Goal: Check status

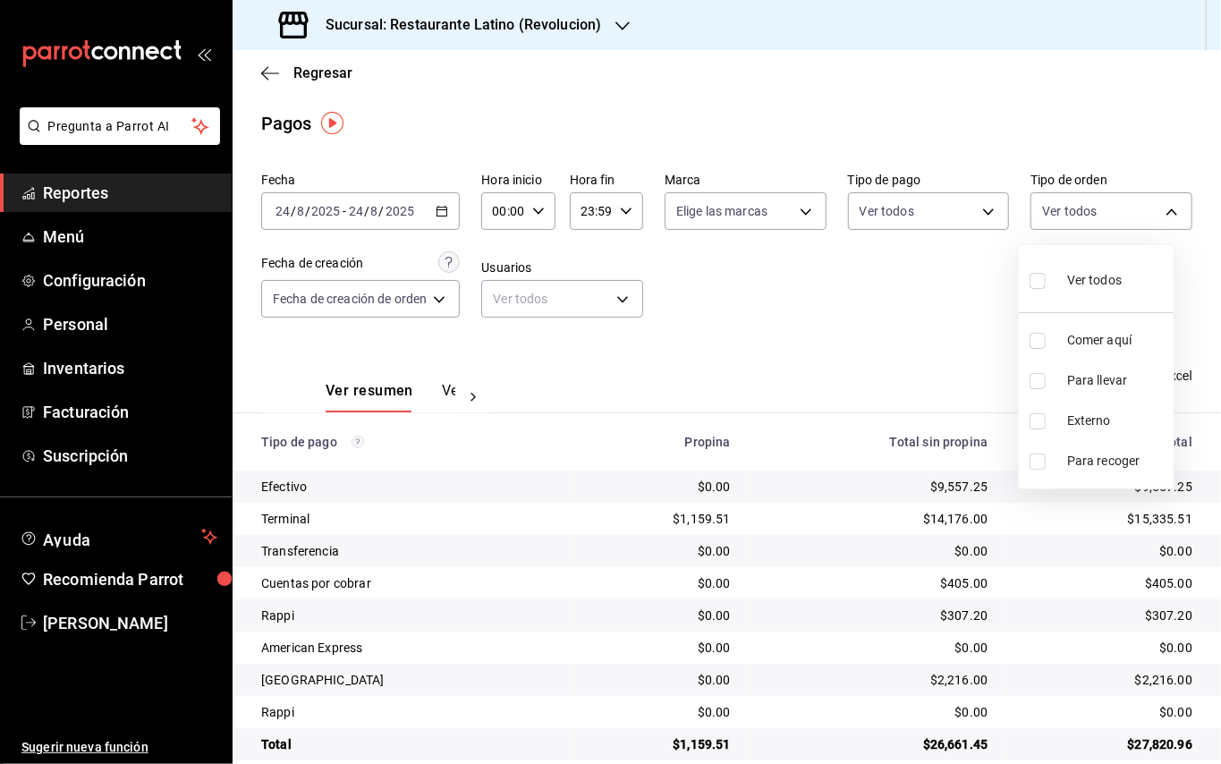
click at [91, 195] on div at bounding box center [610, 382] width 1221 height 764
click at [91, 195] on span "Reportes" at bounding box center [130, 193] width 174 height 24
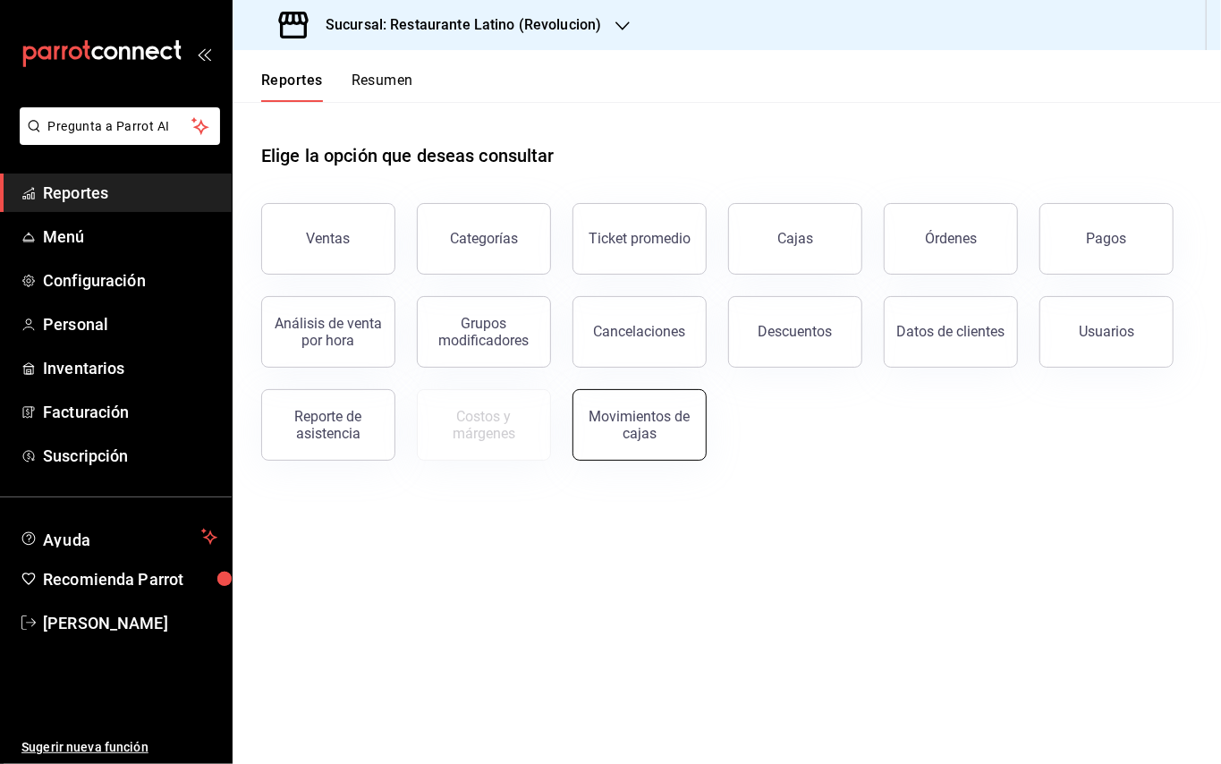
click at [634, 419] on div "Movimientos de cajas" at bounding box center [639, 425] width 111 height 34
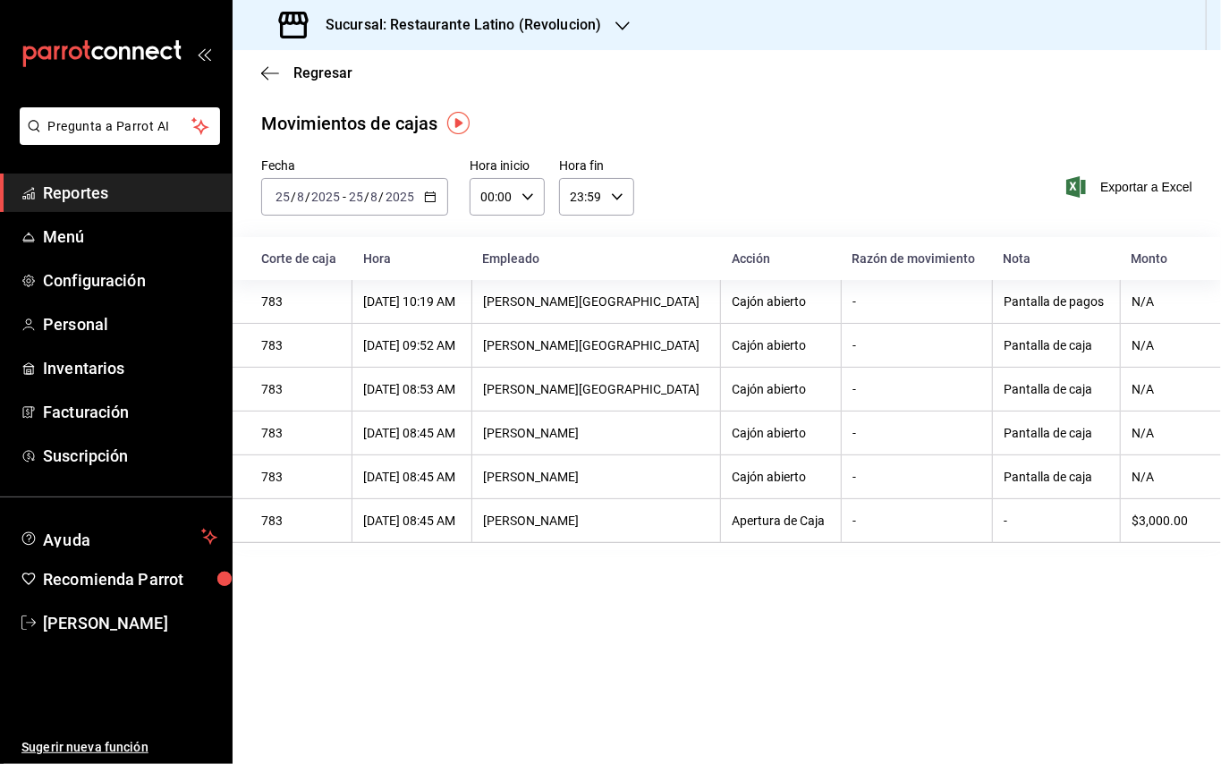
click at [431, 183] on div "[DATE] [DATE] - [DATE] [DATE]" at bounding box center [354, 197] width 187 height 38
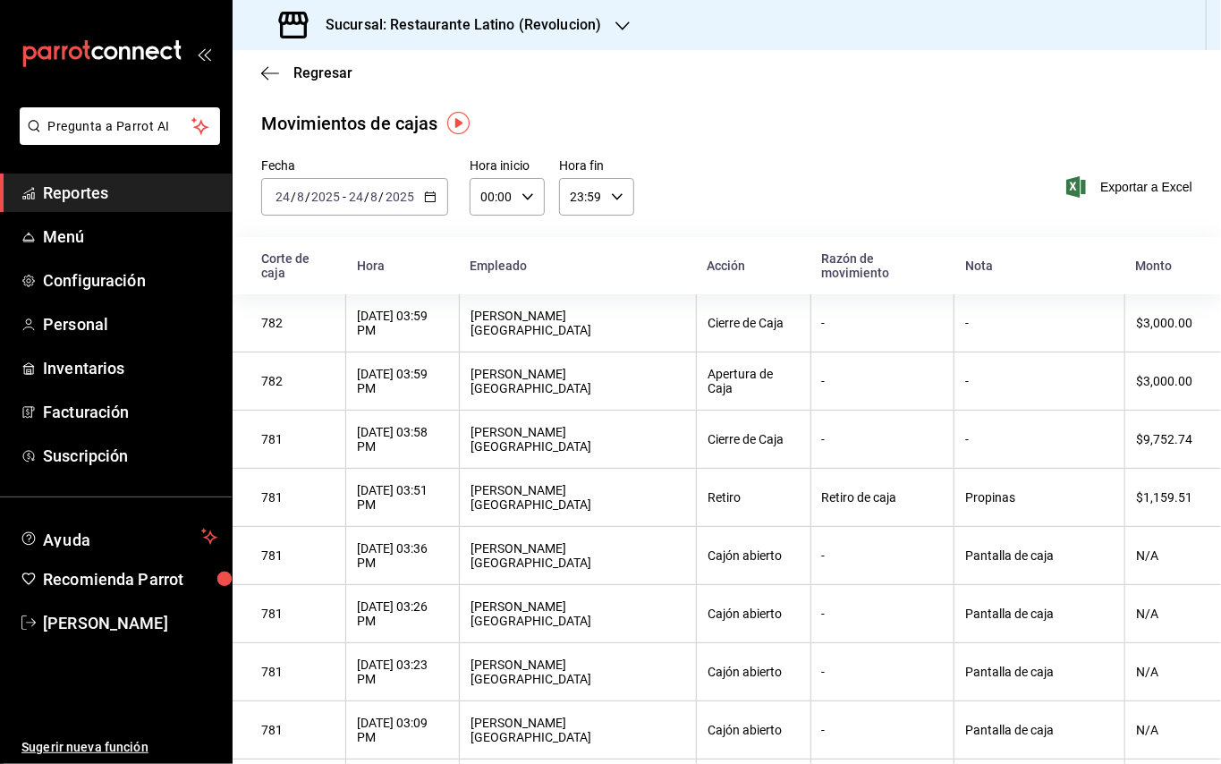
click at [591, 20] on h3 "Sucursal: Restaurante Latino (Revolucion)" at bounding box center [456, 24] width 290 height 21
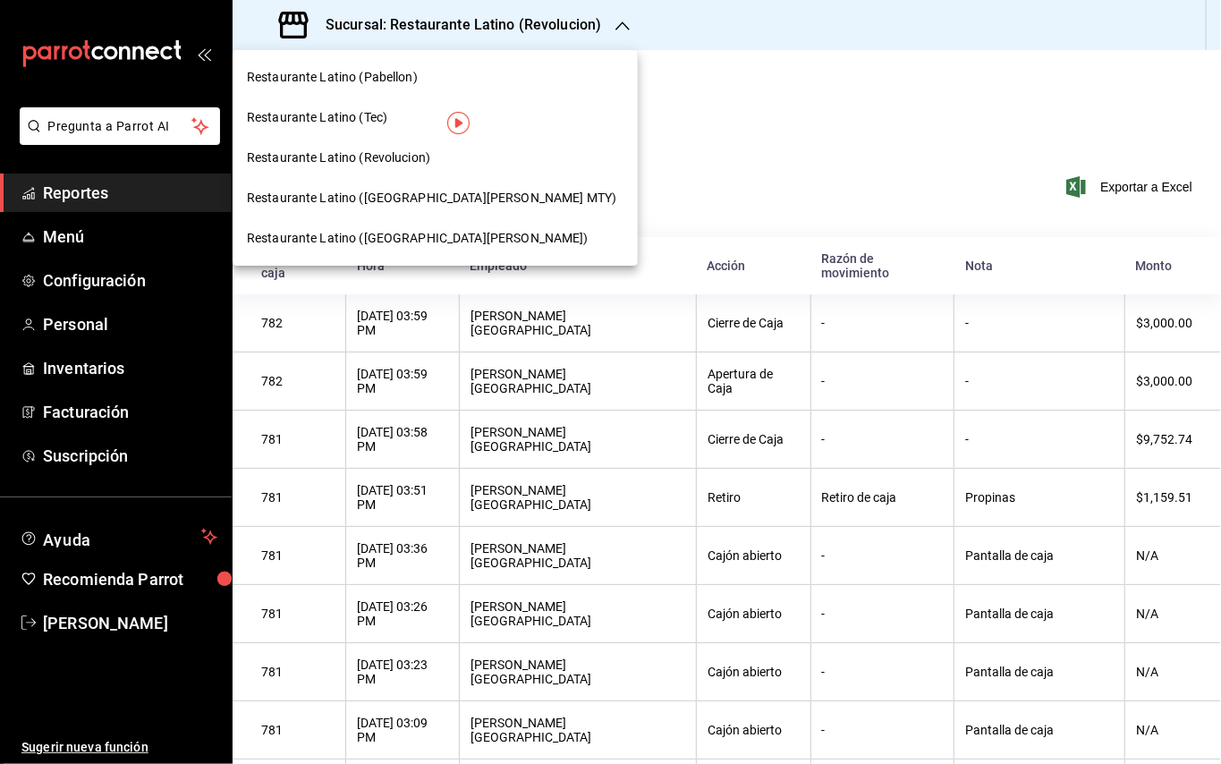
click at [405, 197] on span "Restaurante Latino ([GEOGRAPHIC_DATA][PERSON_NAME] MTY)" at bounding box center [431, 198] width 369 height 19
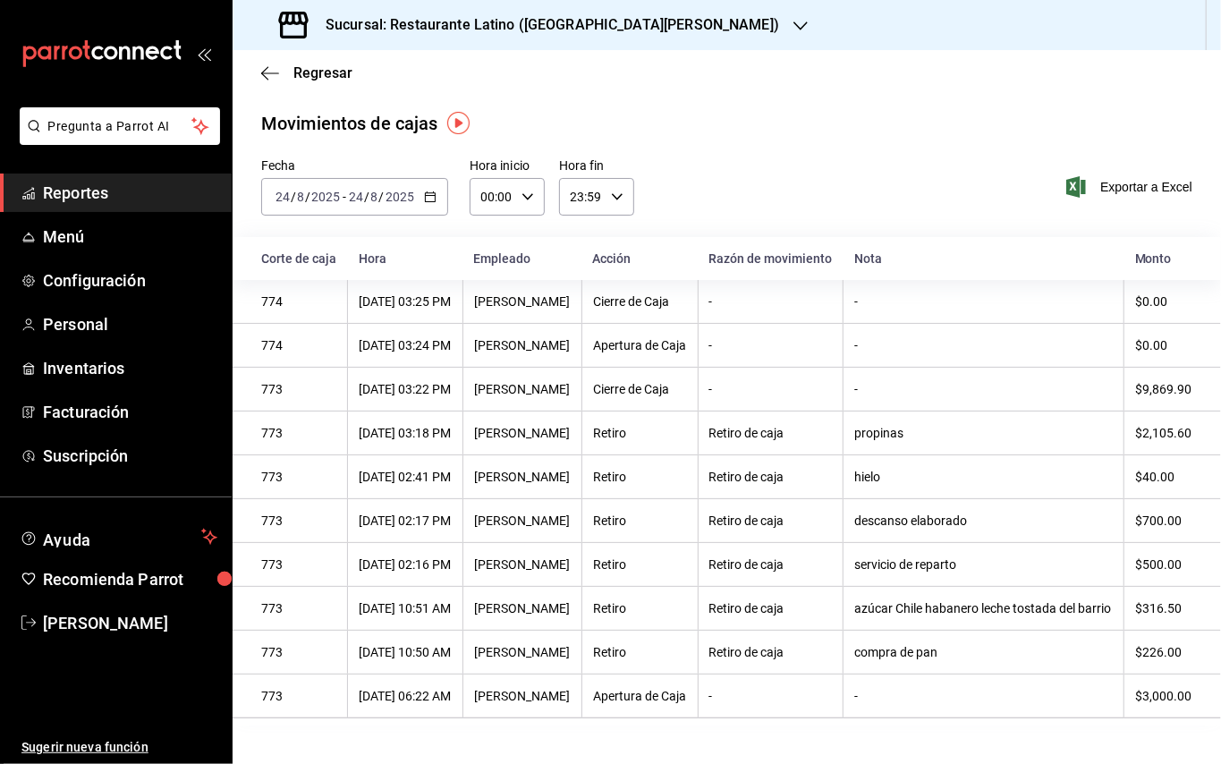
click at [441, 201] on div "[DATE] [DATE] - [DATE] [DATE]" at bounding box center [354, 197] width 187 height 38
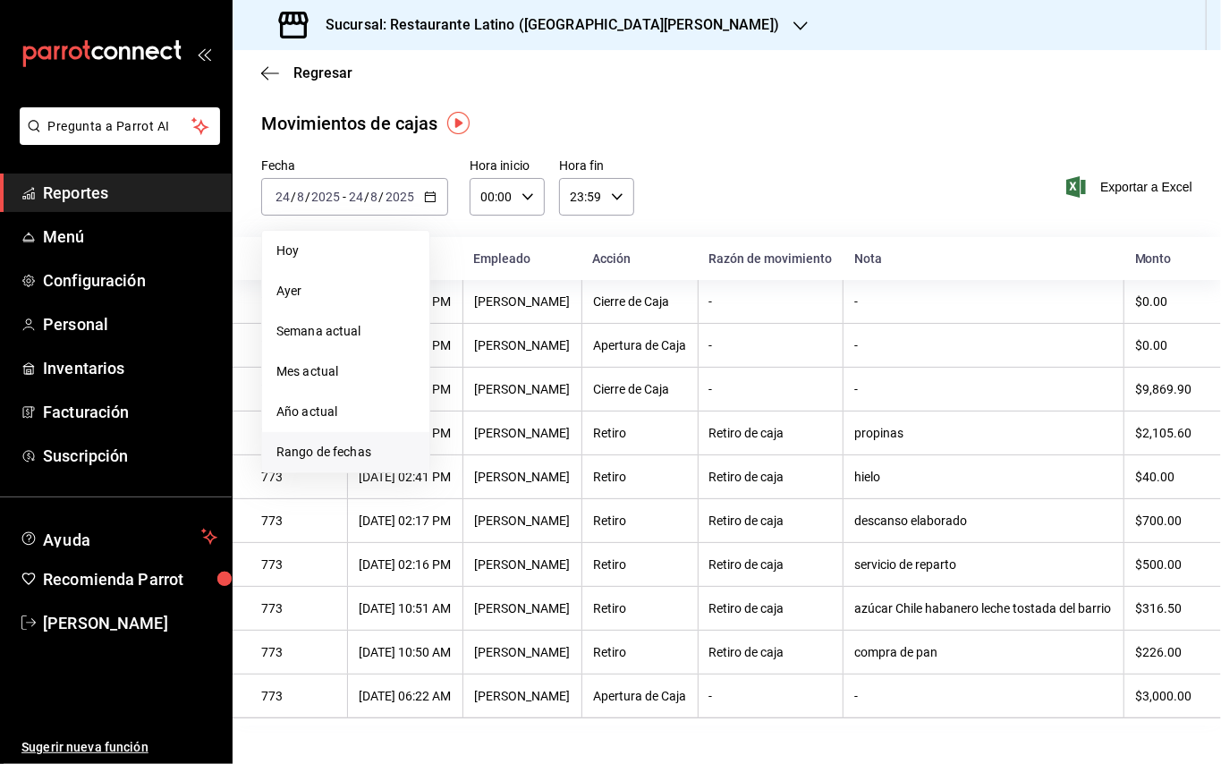
click at [370, 447] on span "Rango de fechas" at bounding box center [345, 452] width 139 height 19
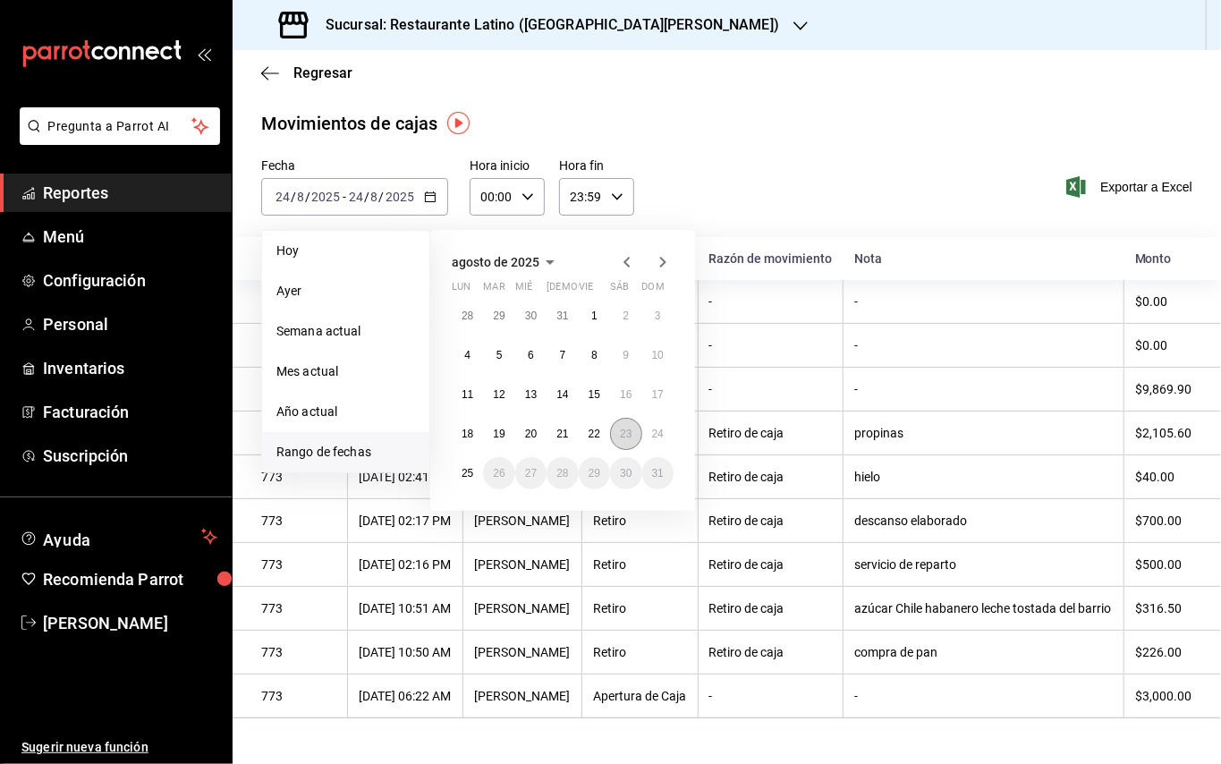
click at [631, 426] on button "23" at bounding box center [625, 434] width 31 height 32
click at [632, 426] on button "23" at bounding box center [625, 434] width 31 height 32
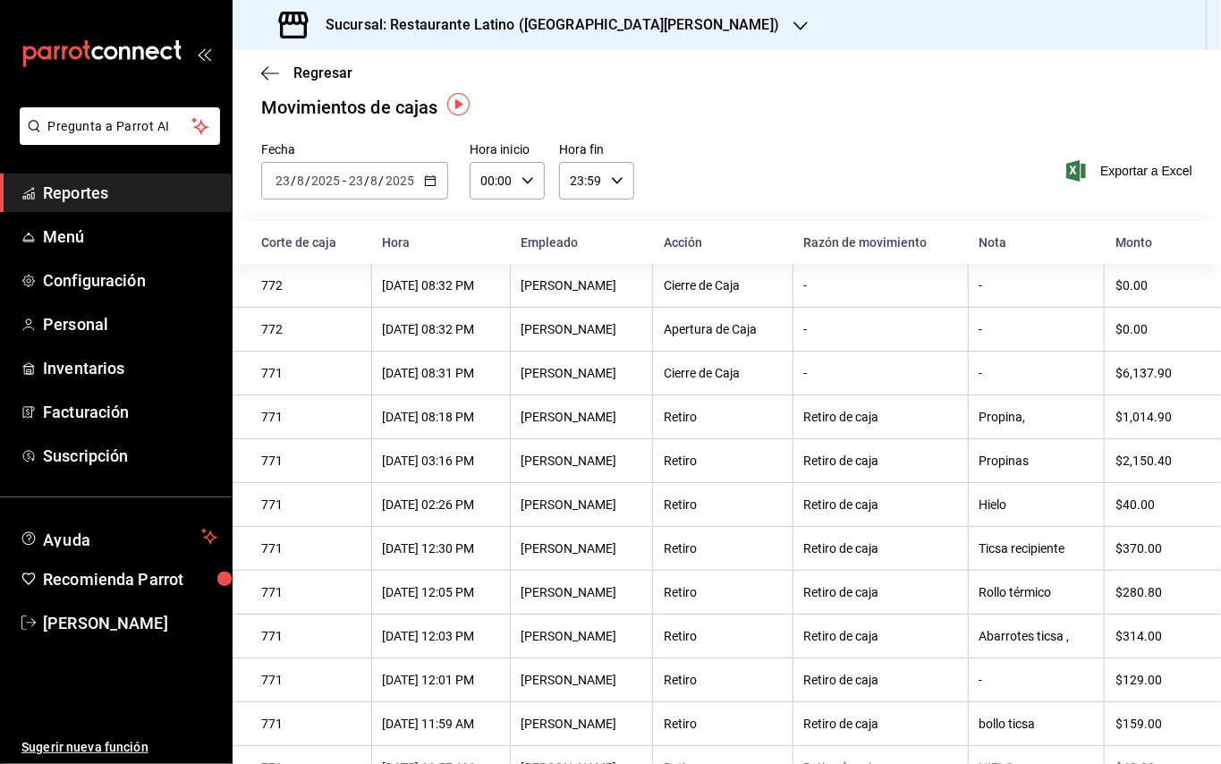
scroll to position [36, 0]
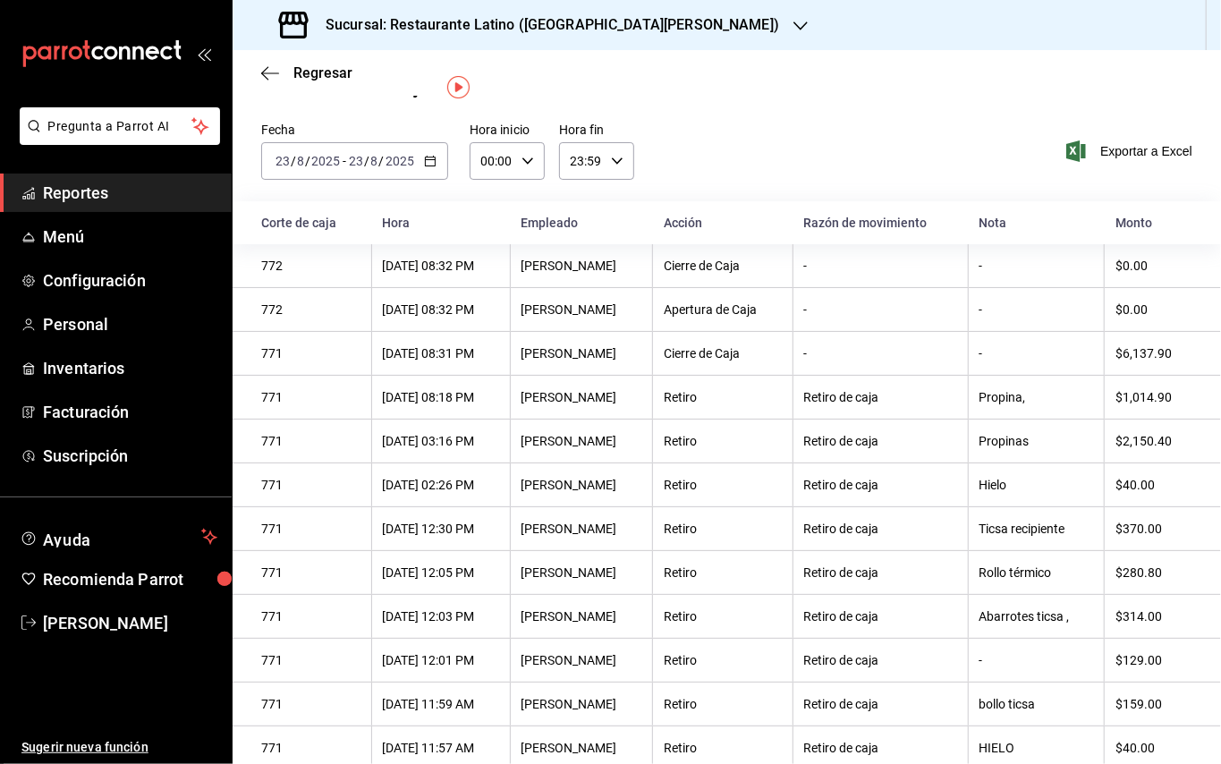
click at [574, 12] on div "Sucursal: Restaurante Latino ([GEOGRAPHIC_DATA][PERSON_NAME])" at bounding box center [531, 25] width 568 height 50
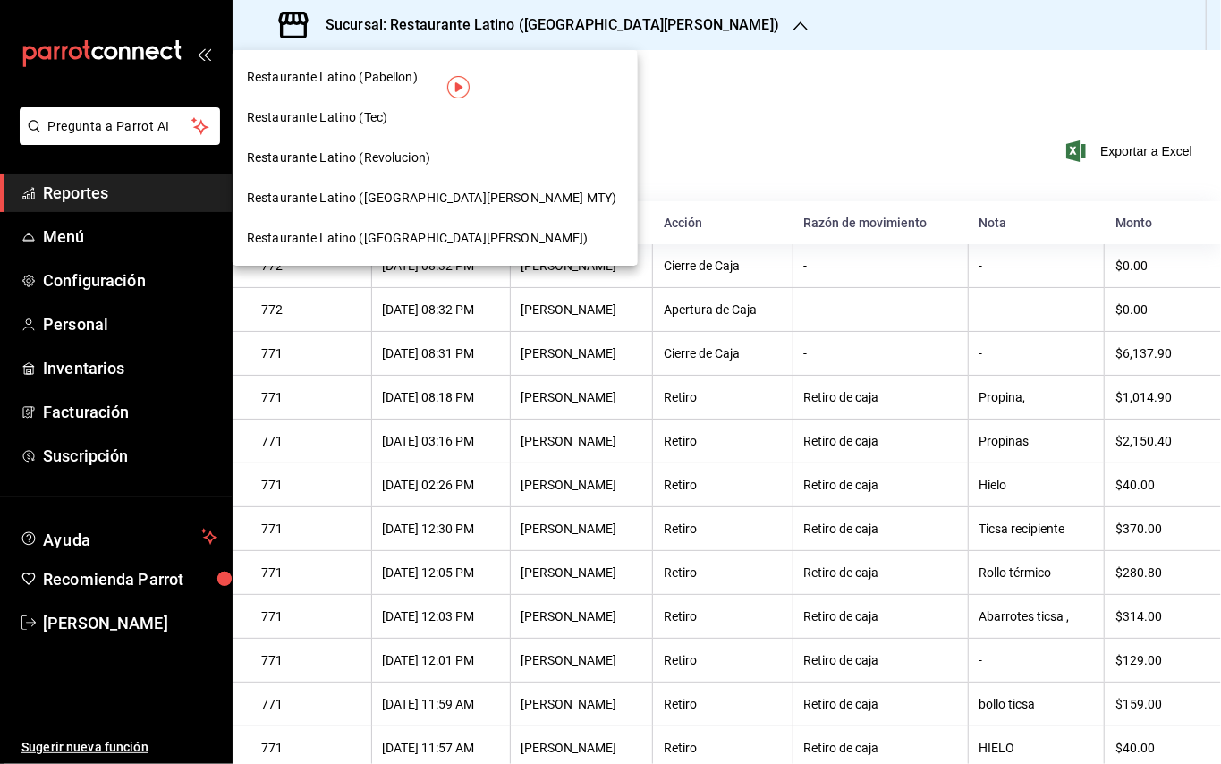
click at [398, 147] on div "Restaurante Latino (Revolucion)" at bounding box center [435, 158] width 405 height 40
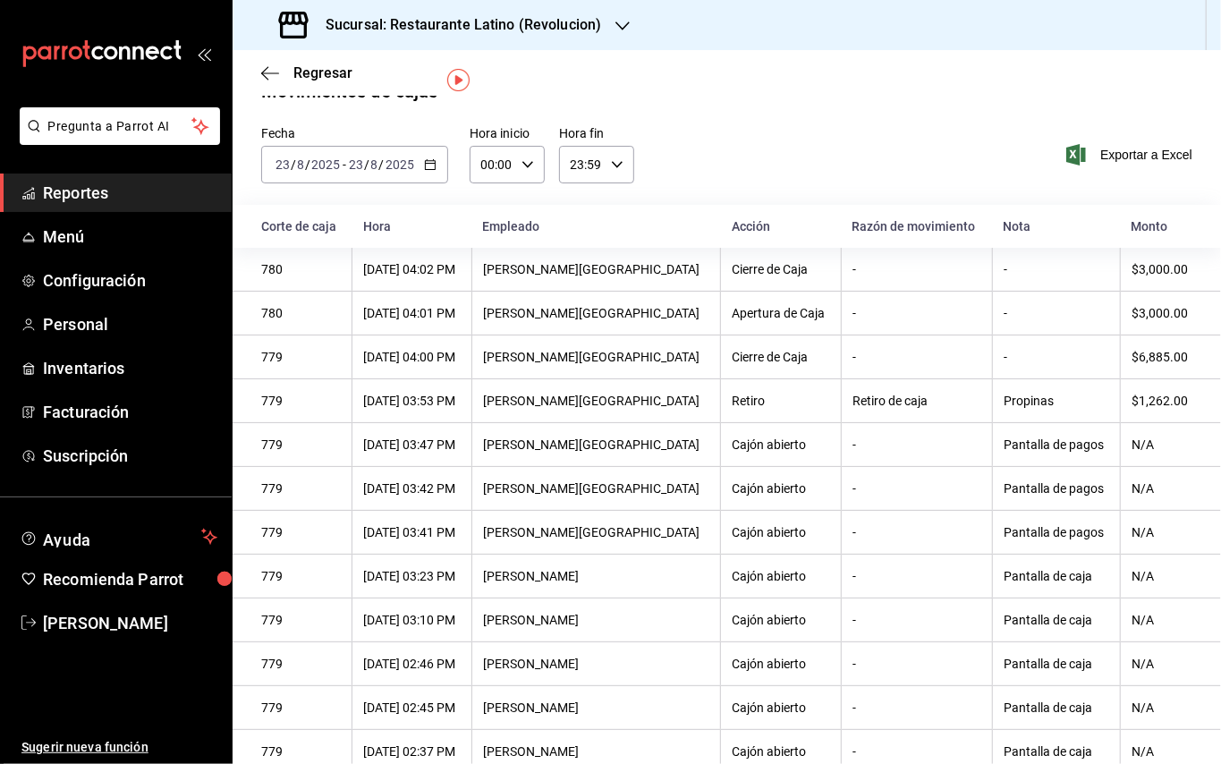
scroll to position [30, 0]
